Goal: Complete application form

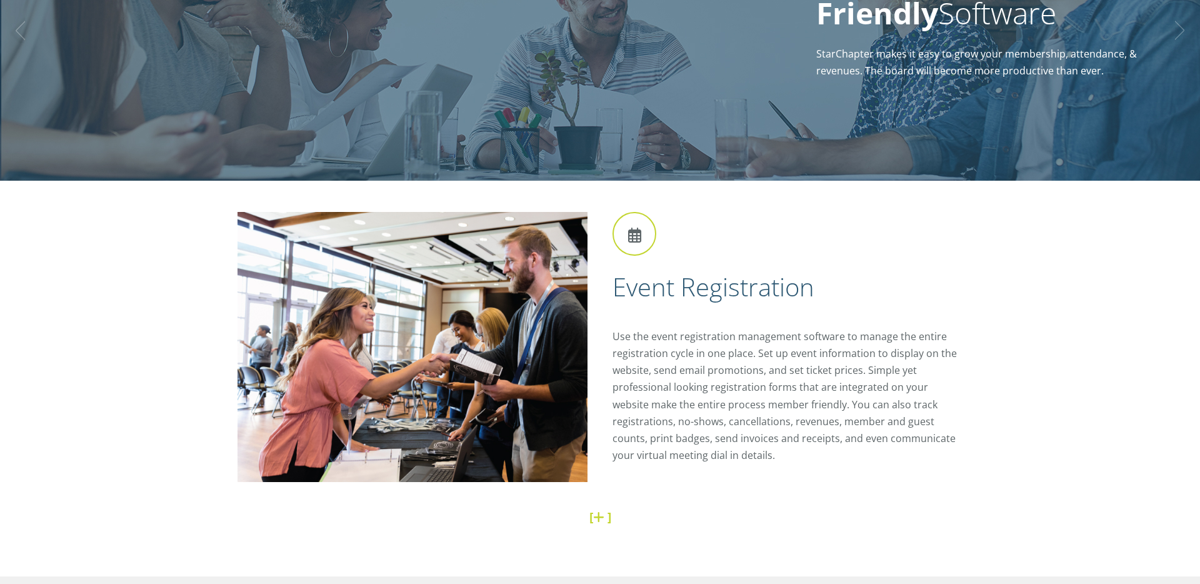
scroll to position [255, 0]
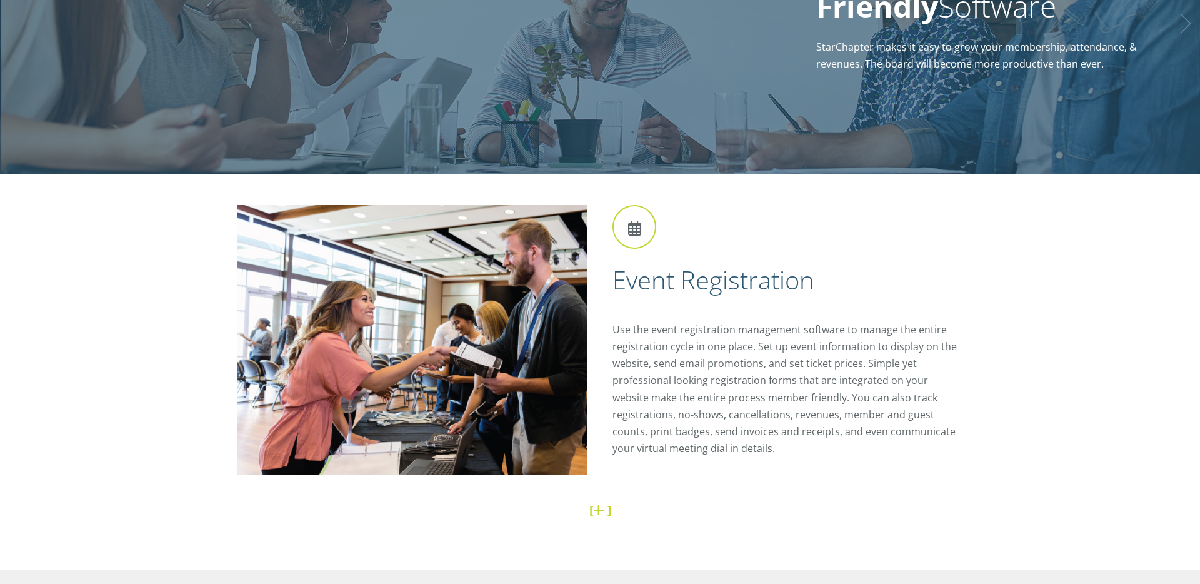
click at [693, 284] on h2 "Event Registration" at bounding box center [788, 280] width 350 height 33
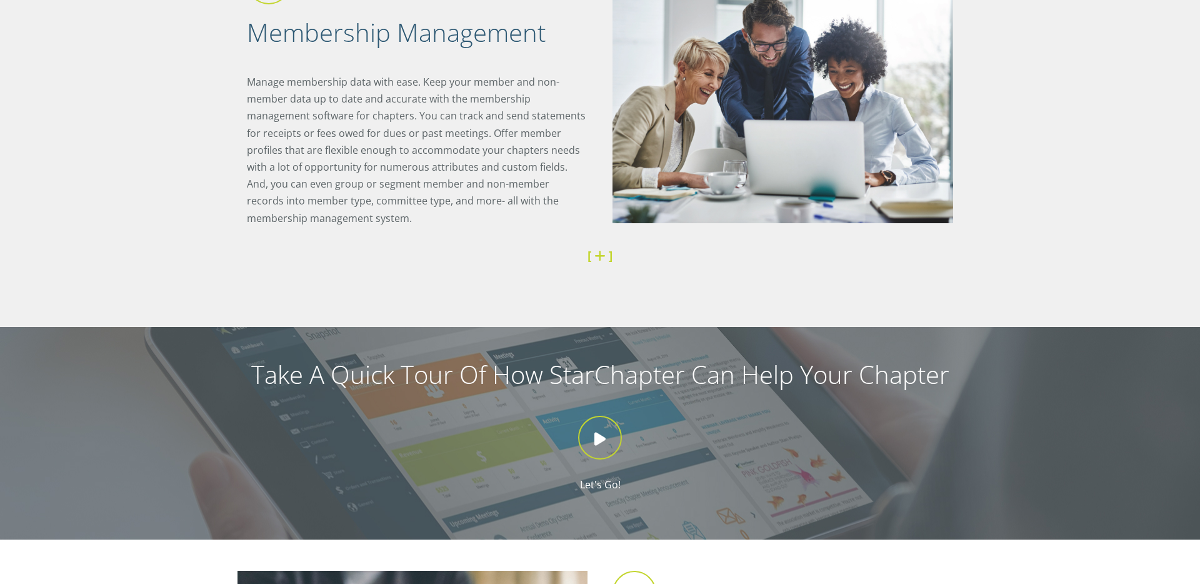
scroll to position [900, 0]
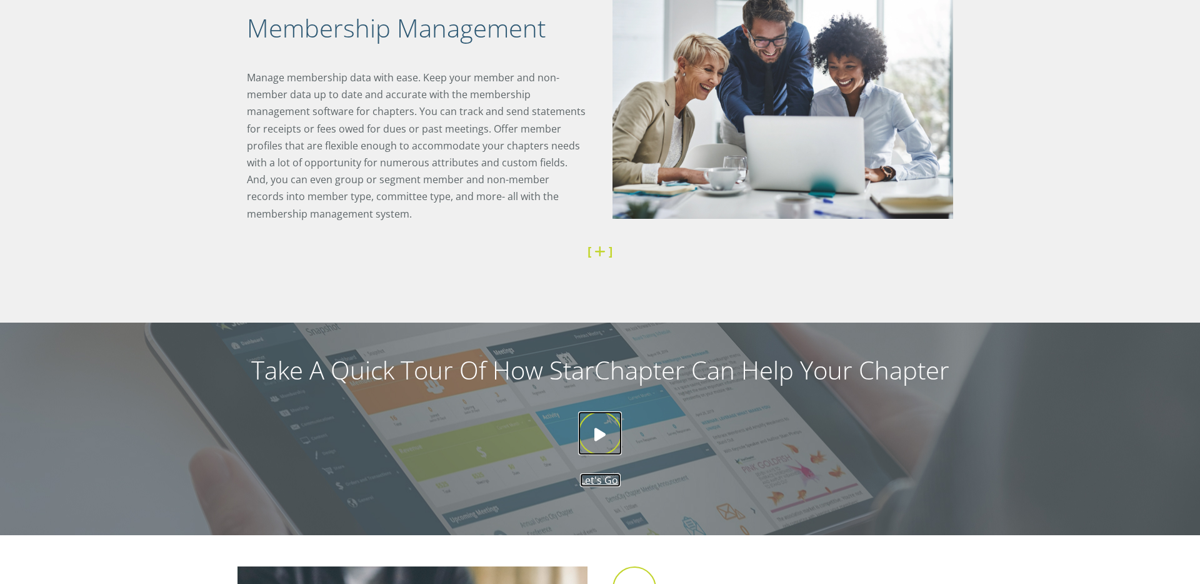
click at [602, 451] on icon at bounding box center [600, 433] width 44 height 44
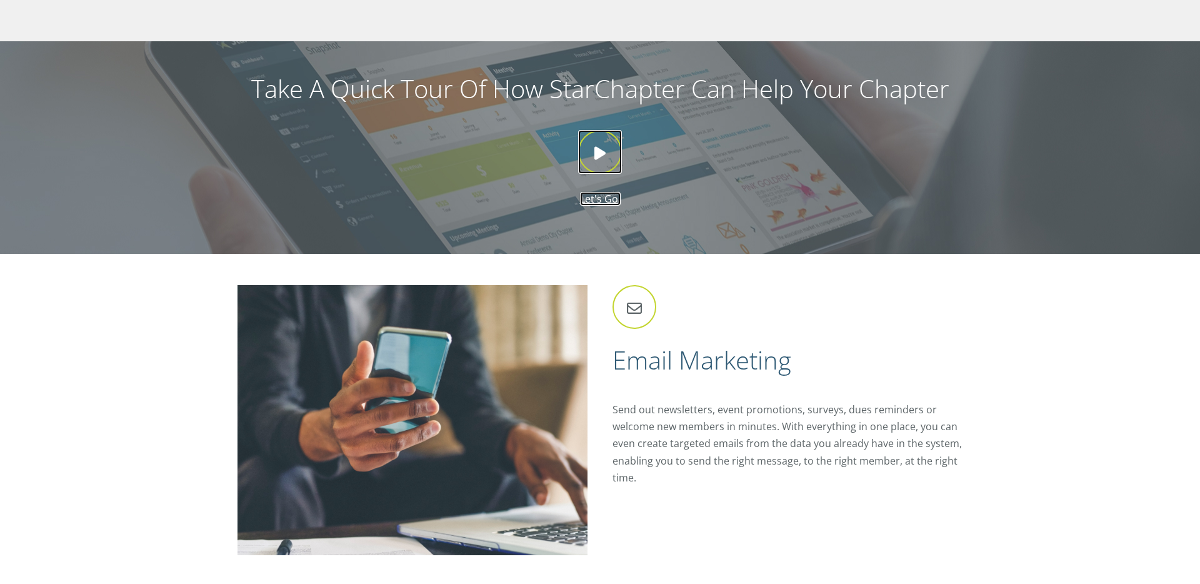
scroll to position [1172, 0]
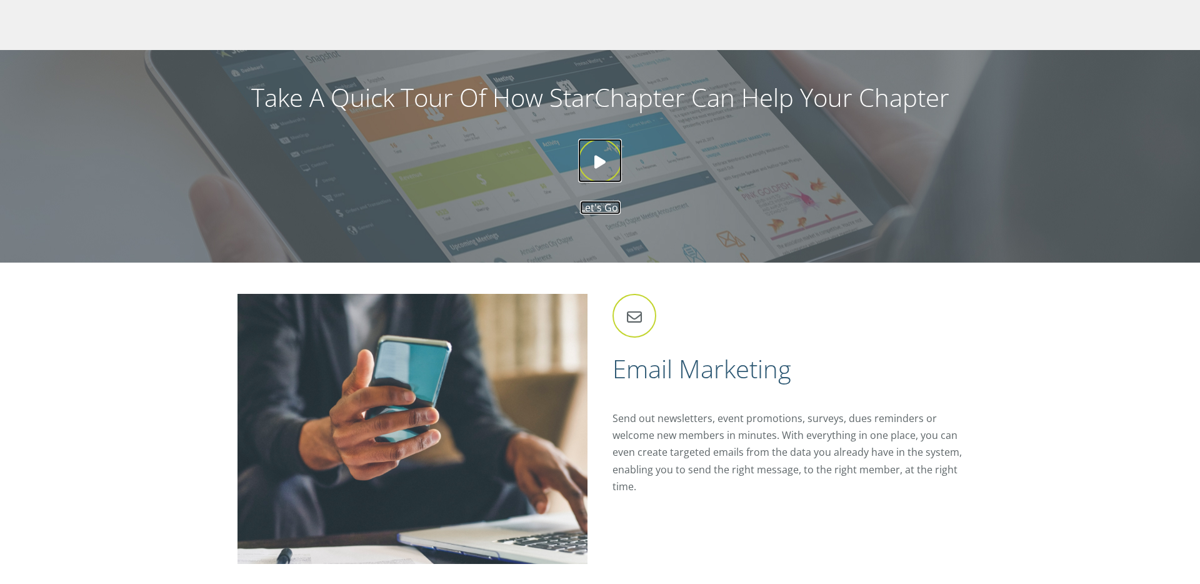
click at [602, 160] on icon at bounding box center [600, 161] width 44 height 44
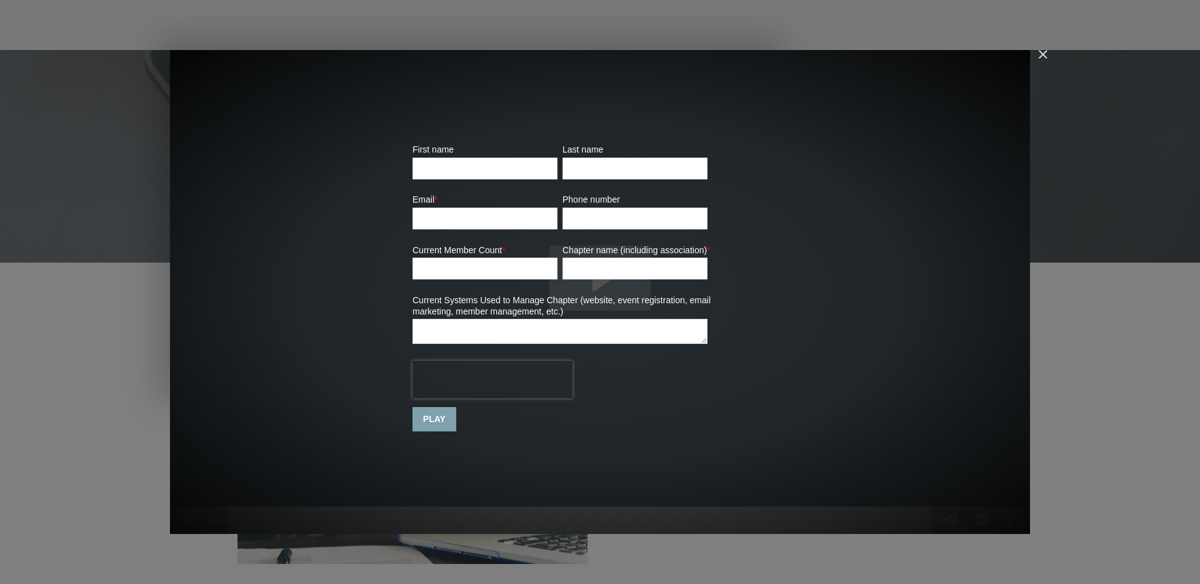
click at [443, 418] on input "PLAY" at bounding box center [435, 419] width 44 height 24
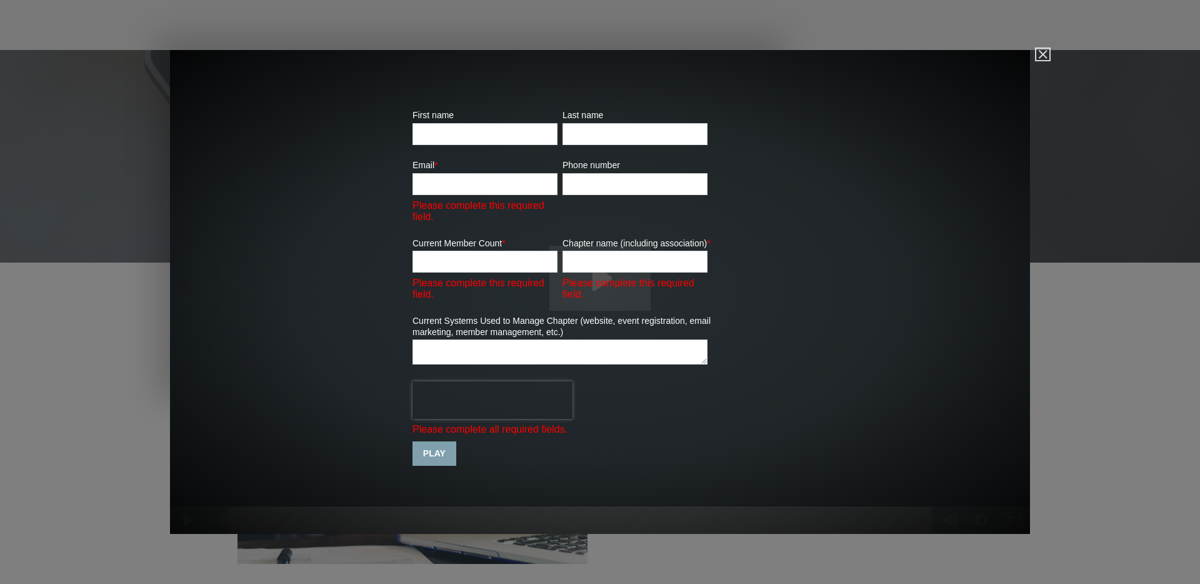
click at [1041, 53] on img "Close" at bounding box center [1037, 59] width 21 height 21
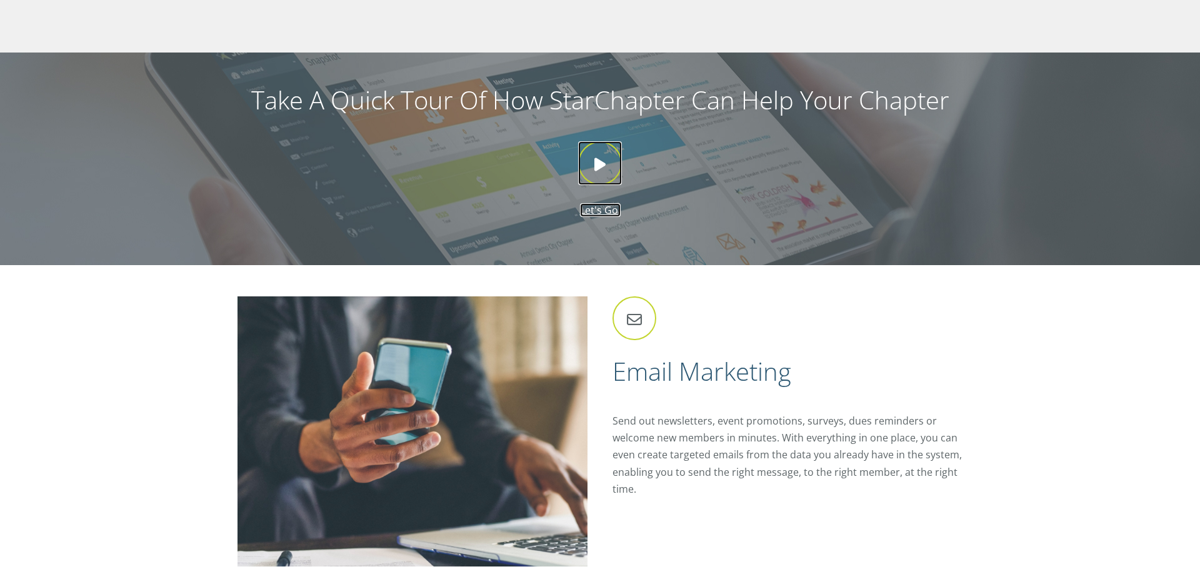
click at [607, 163] on icon at bounding box center [600, 163] width 44 height 44
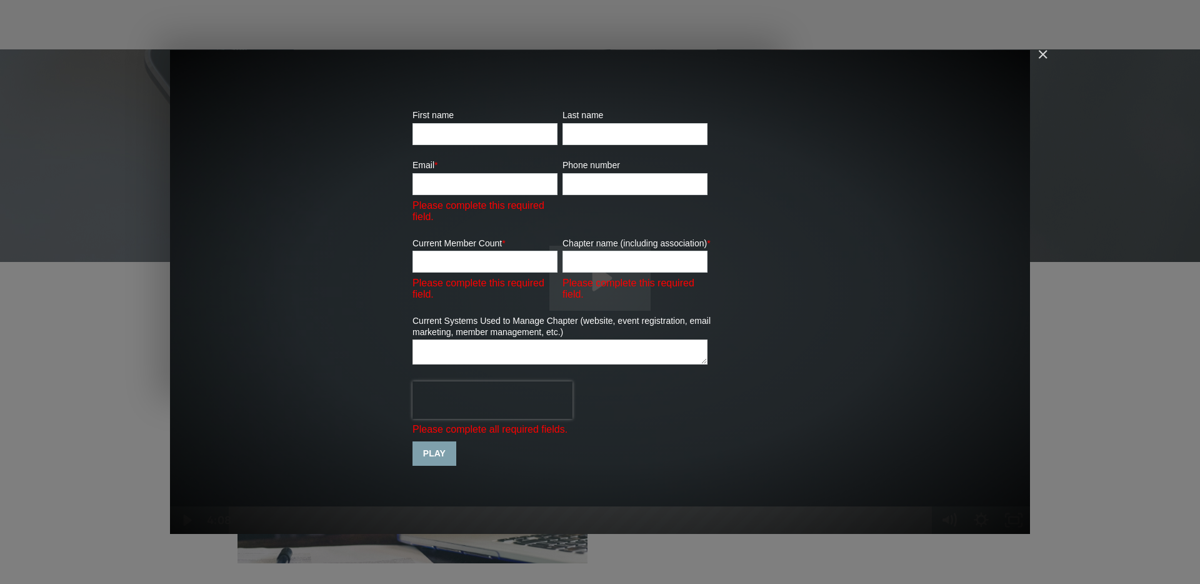
scroll to position [1175, 0]
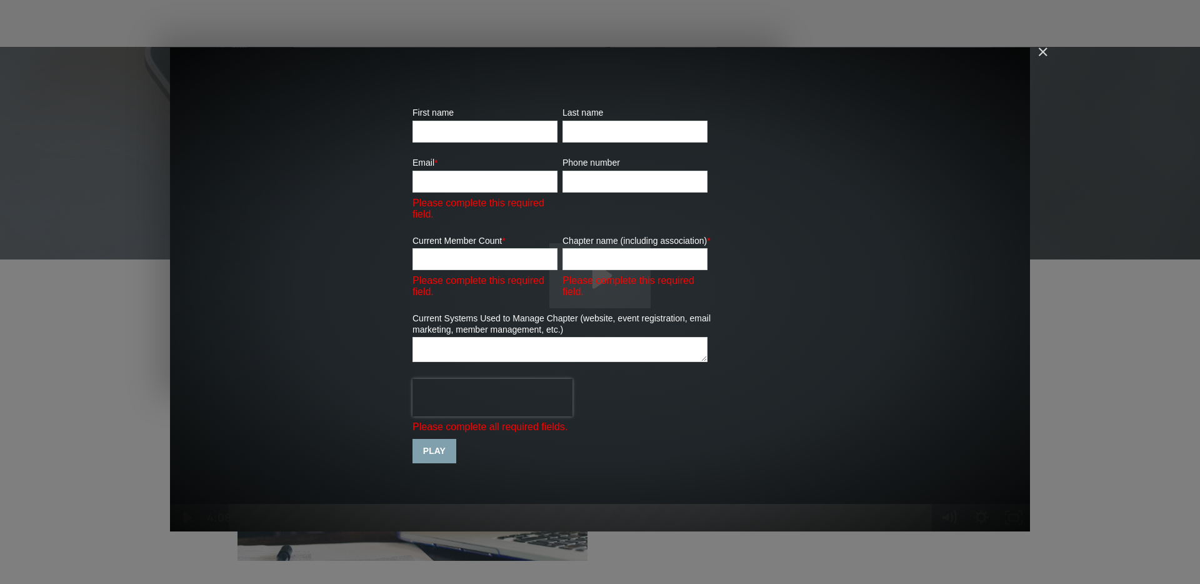
click at [452, 125] on input "First name" at bounding box center [485, 132] width 145 height 22
type input "D"
type input "[PERSON_NAME]"
type input "[EMAIL_ADDRESS][DOMAIN_NAME]"
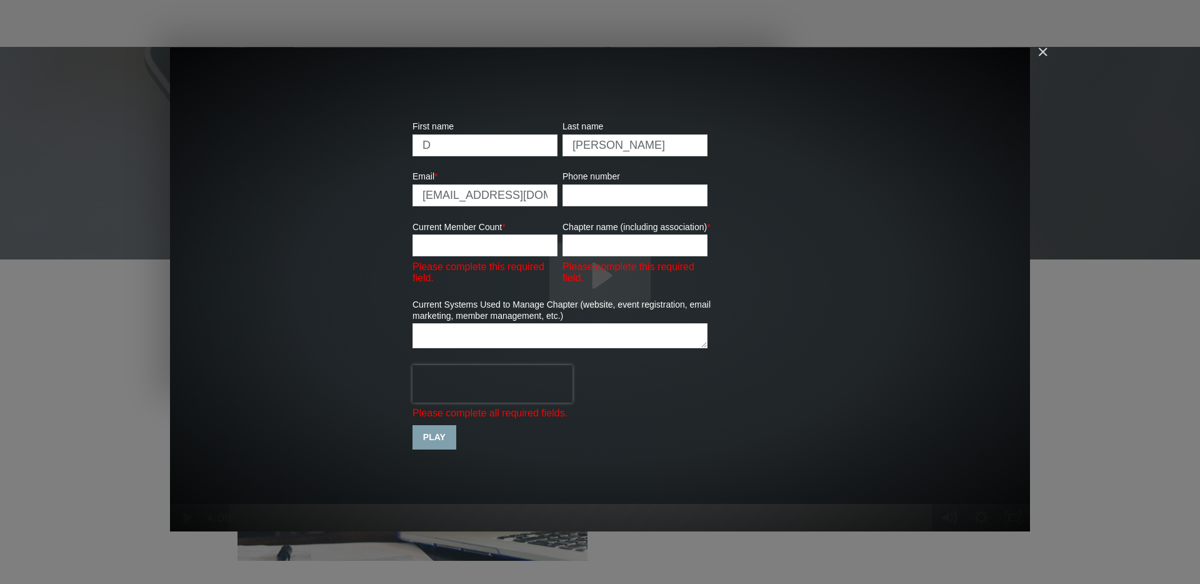
click at [463, 148] on input "D" at bounding box center [485, 145] width 145 height 22
type input "D [PERSON_NAME]"
click at [479, 244] on input "Current Member Count *" at bounding box center [485, 245] width 145 height 22
type input "3500"
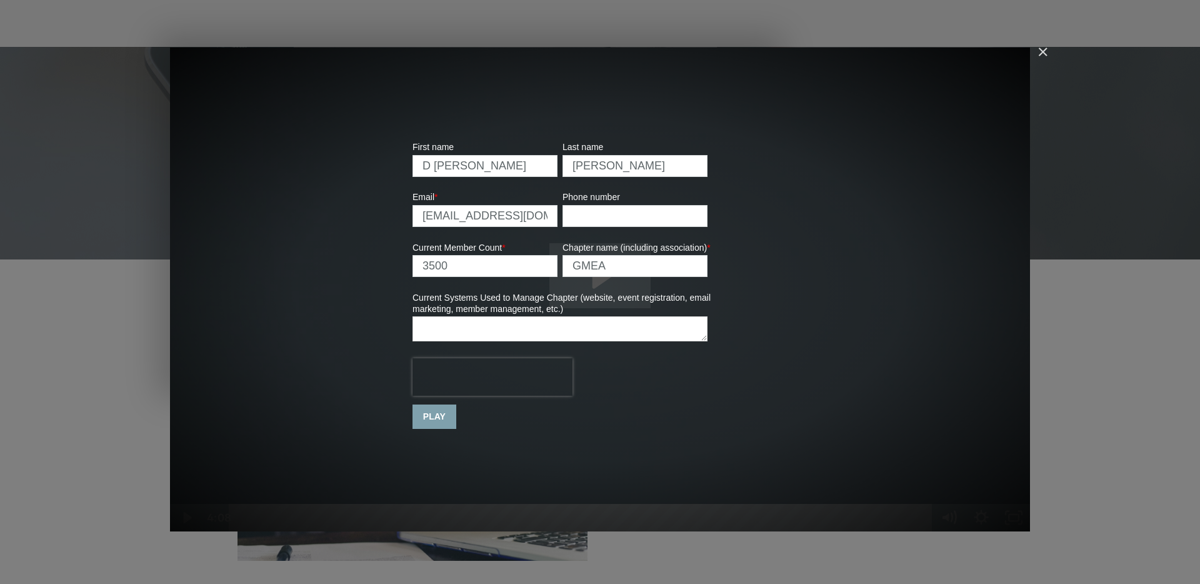
type input "GMEA"
click at [446, 328] on textarea "Current Systems Used to Manage Chapter (website, event registration, email mark…" at bounding box center [560, 328] width 295 height 25
type textarea "We have a proprietary syset in use since [DATE]."
click at [436, 426] on input "PLAY" at bounding box center [435, 416] width 44 height 24
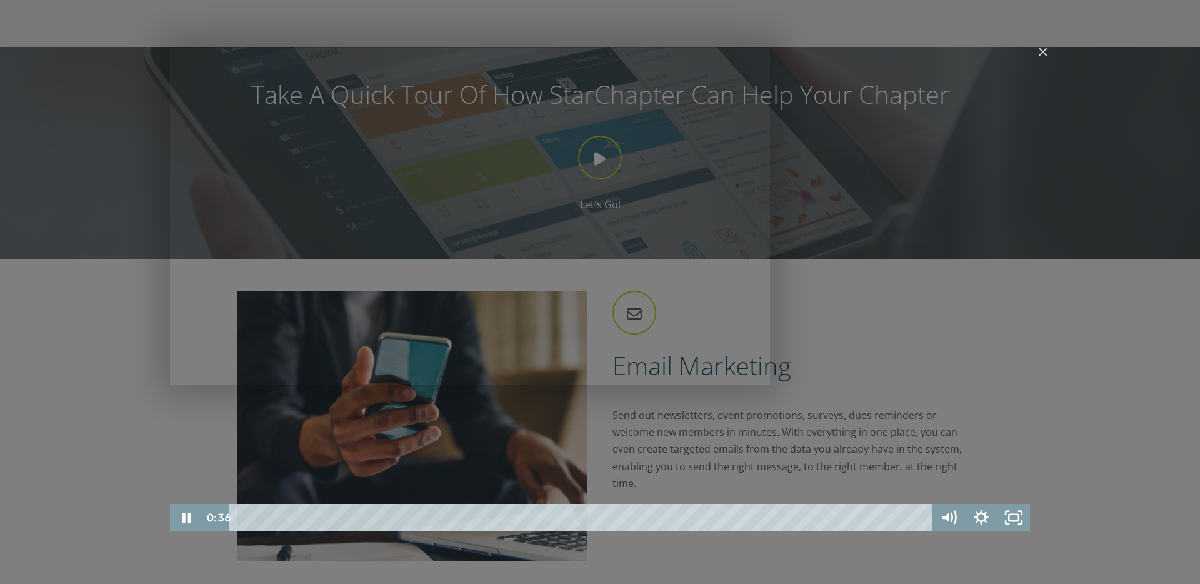
click at [669, 284] on div "Starchapter Sales Video StarChapter Redesign (all pages)" at bounding box center [600, 290] width 860 height 484
click at [187, 518] on icon "Play Video" at bounding box center [188, 518] width 10 height 14
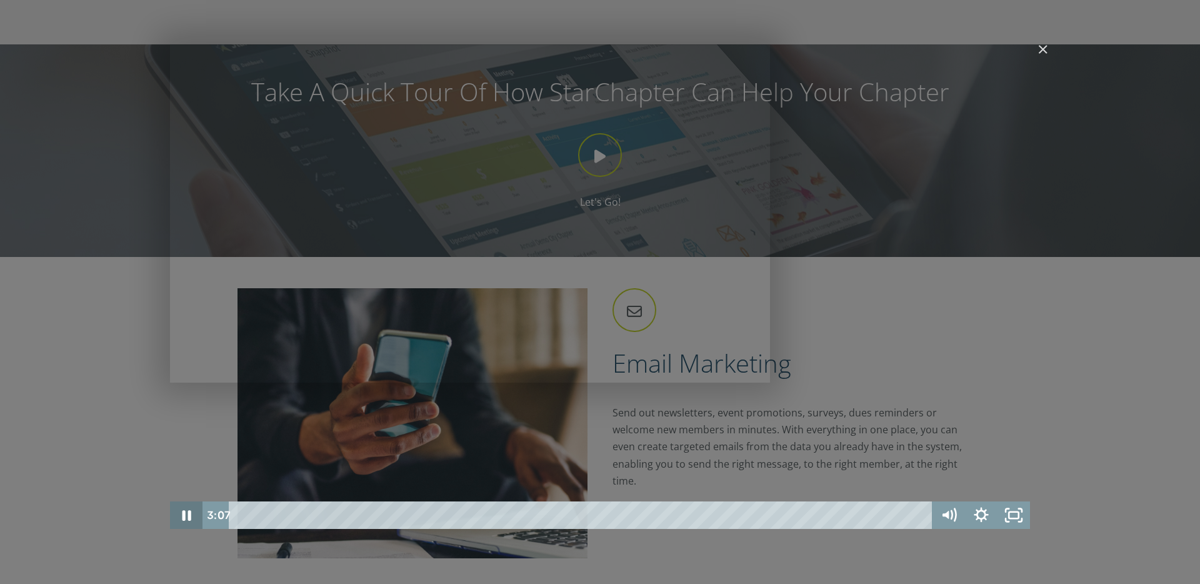
click at [188, 517] on icon "Pause" at bounding box center [186, 515] width 33 height 28
click at [184, 517] on icon "Play Video" at bounding box center [188, 515] width 10 height 14
click at [1037, 52] on img "Close" at bounding box center [1037, 54] width 21 height 21
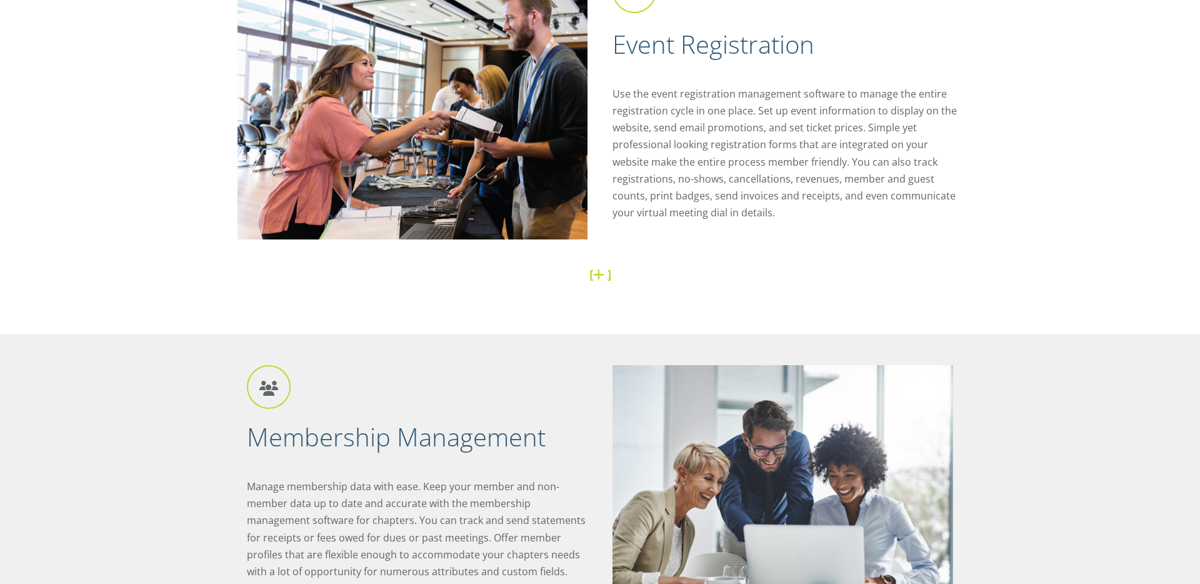
scroll to position [0, 0]
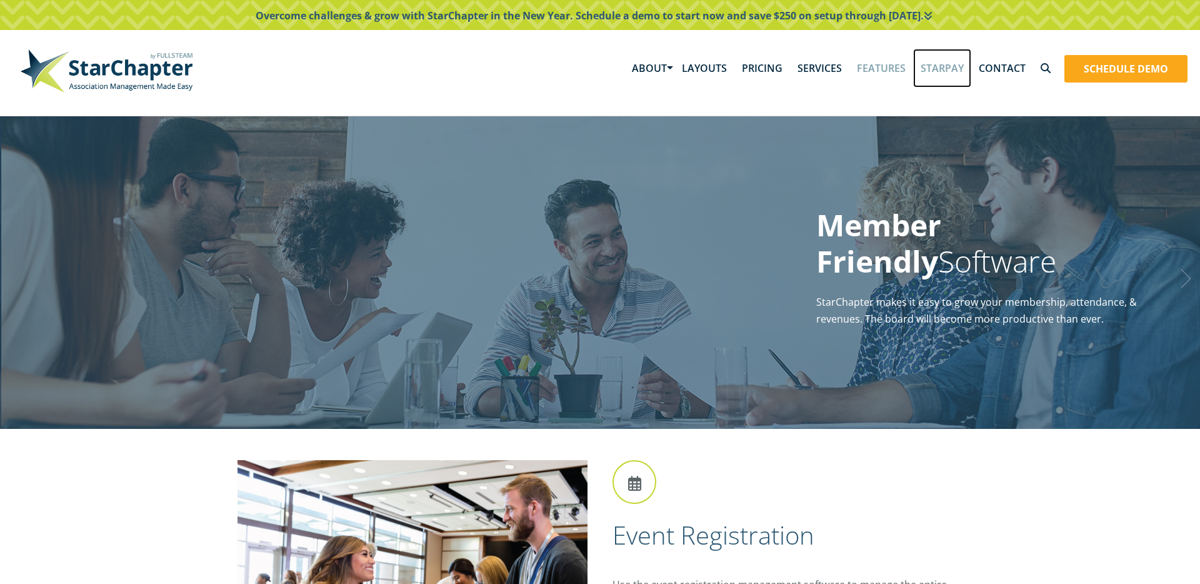
click at [961, 69] on link "StarPay" at bounding box center [942, 68] width 58 height 39
